Goal: Task Accomplishment & Management: Use online tool/utility

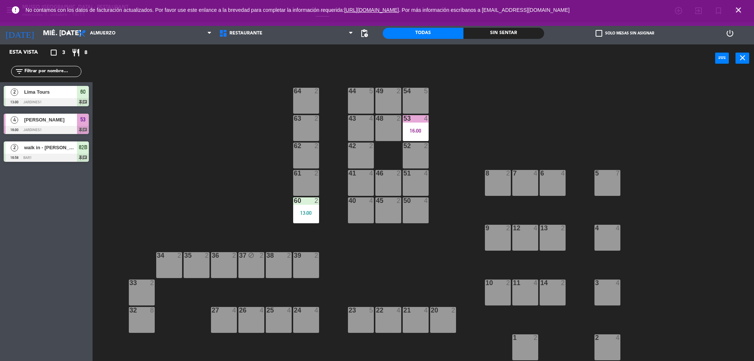
scroll to position [2, 0]
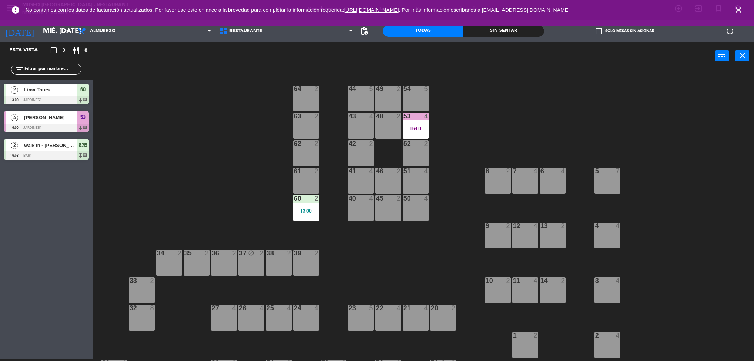
click at [744, 11] on span "close" at bounding box center [738, 10] width 20 height 20
click at [750, 12] on div "error No contamos con los datos de facturación actualizados. Por favor use este…" at bounding box center [377, 10] width 754 height 20
click at [746, 14] on span "close" at bounding box center [738, 10] width 20 height 20
click at [745, 11] on span "close" at bounding box center [738, 10] width 20 height 20
click at [745, 7] on span "close" at bounding box center [738, 10] width 20 height 20
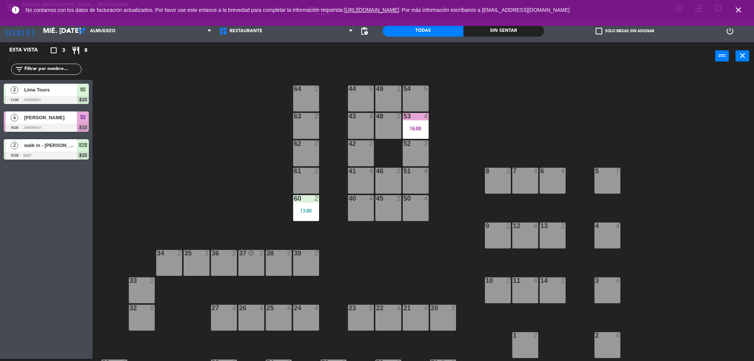
click at [747, 9] on span "close" at bounding box center [738, 10] width 20 height 20
click at [746, 13] on span "close" at bounding box center [738, 10] width 20 height 20
click at [751, 15] on div "error No contamos con los datos de facturación actualizados. Por favor use este…" at bounding box center [377, 10] width 754 height 20
click at [752, 14] on div "error No contamos con los datos de facturación actualizados. Por favor use este…" at bounding box center [377, 10] width 754 height 20
click at [752, 13] on div "error No contamos con los datos de facturación actualizados. Por favor use este…" at bounding box center [377, 10] width 754 height 20
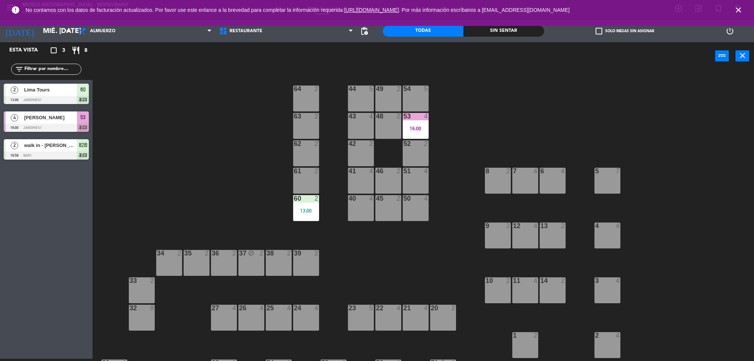
click at [258, 143] on div "44 5 49 2 54 5 64 2 48 2 53 4 16:00 63 2 43 4 62 2 42 2 52 2 41 4 46 2 51 4 61 …" at bounding box center [427, 216] width 654 height 289
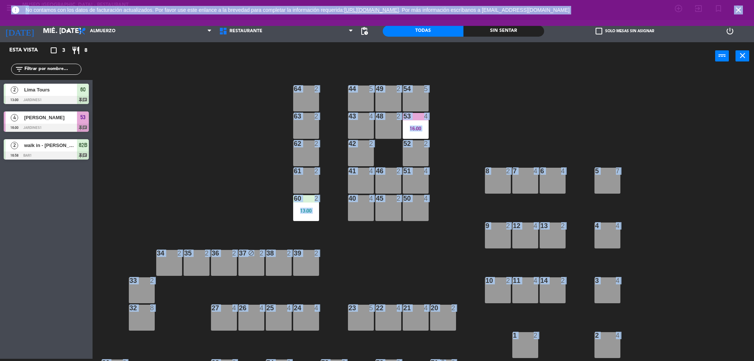
drag, startPoint x: 749, startPoint y: 9, endPoint x: 718, endPoint y: 172, distance: 166.1
click at [718, 172] on div "menu [GEOGRAPHIC_DATA] - Restaurant miércoles 1. octubre - 18:11 Mis reservas M…" at bounding box center [377, 180] width 754 height 361
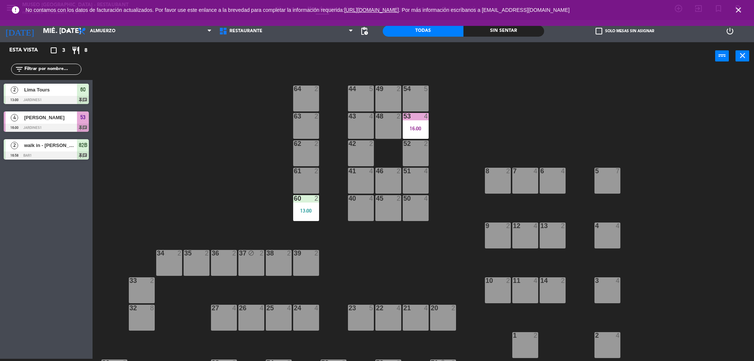
click at [685, 98] on div "44 5 49 2 54 5 64 2 48 2 53 4 16:00 63 2 43 4 62 2 42 2 52 2 41 4 46 2 51 4 61 …" at bounding box center [427, 216] width 654 height 289
click at [610, 187] on div "5 7" at bounding box center [607, 181] width 26 height 26
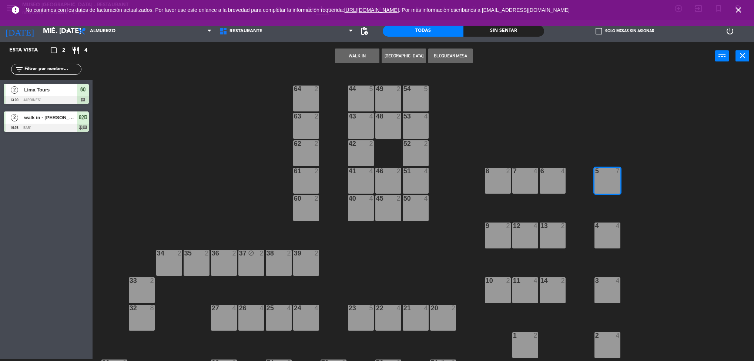
click at [709, 256] on div "44 5 49 2 54 5 64 2 48 2 53 4 63 2 43 4 62 2 42 2 52 2 41 4 46 2 51 4 61 2 7 4 …" at bounding box center [427, 216] width 654 height 289
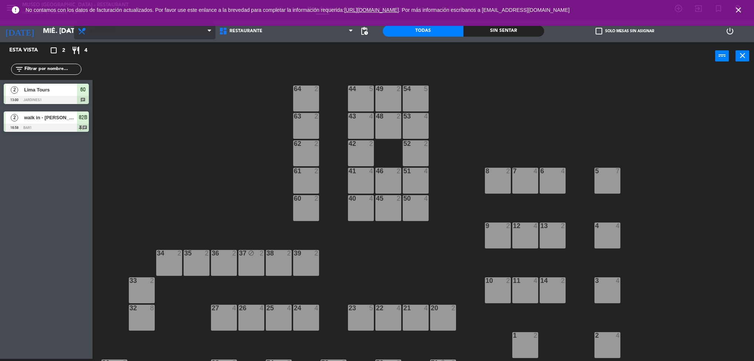
click at [152, 32] on span "Almuerzo" at bounding box center [144, 31] width 141 height 16
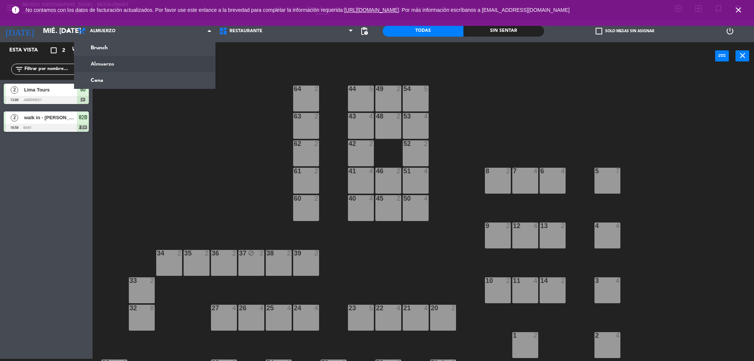
click at [133, 81] on ng-component "menu [GEOGRAPHIC_DATA] - Restaurant miércoles 1. octubre - 18:41 Mis reservas M…" at bounding box center [377, 179] width 754 height 363
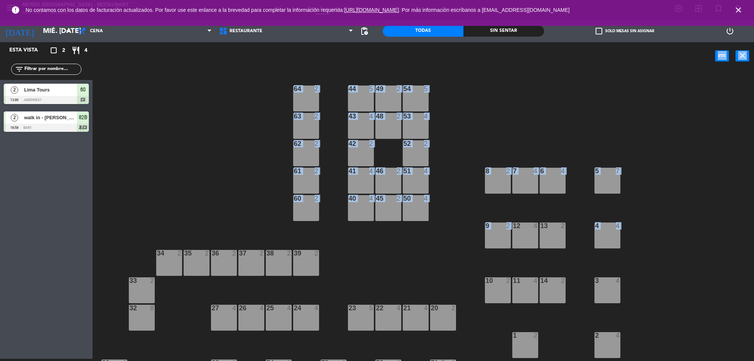
drag, startPoint x: 668, startPoint y: 225, endPoint x: 678, endPoint y: 235, distance: 13.1
click at [699, 50] on div "power_input close 44 5 49 2 54 5 64 2 48 2 53 4 63 2 43 4 62 2 42 2 52 2 41 4 4…" at bounding box center [377, 201] width 754 height 319
click at [678, 235] on div "44 5 49 2 54 5 64 2 48 2 53 4 63 2 43 4 62 2 42 2 52 2 41 4 46 2 51 4 61 2 7 4 …" at bounding box center [427, 216] width 654 height 289
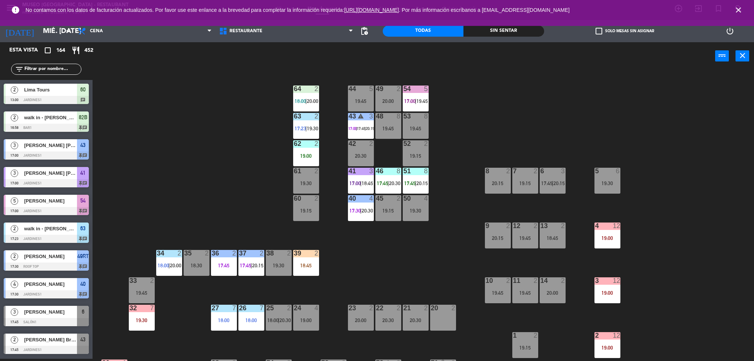
click at [676, 129] on div "44 5 19:45 49 2 20:00 54 5 17:00 | 19:45 64 2 18:00 | 20:00 48 8 19:45 53 8 19:…" at bounding box center [427, 216] width 654 height 289
click at [605, 234] on div "4 12 19:00" at bounding box center [607, 235] width 26 height 26
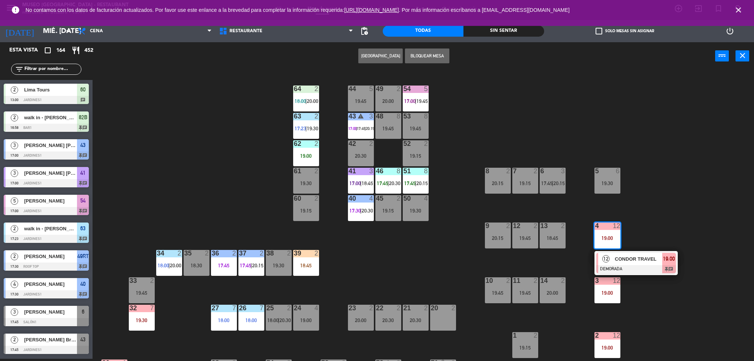
click at [639, 262] on div "12 CONDOR TRAVEL DEMORADA 19:00 chat" at bounding box center [636, 263] width 94 height 24
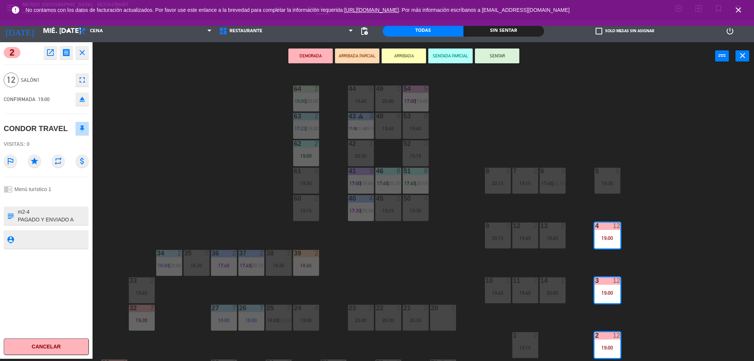
click at [49, 54] on icon "open_in_new" at bounding box center [50, 52] width 9 height 9
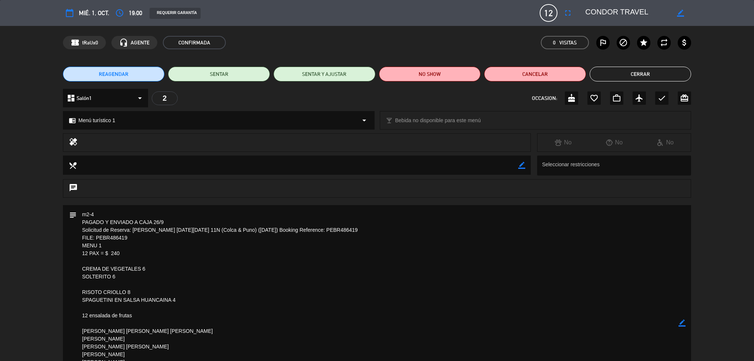
drag, startPoint x: 289, startPoint y: 270, endPoint x: 293, endPoint y: 244, distance: 25.9
click at [293, 244] on textarea at bounding box center [378, 323] width 602 height 236
